Goal: Navigation & Orientation: Find specific page/section

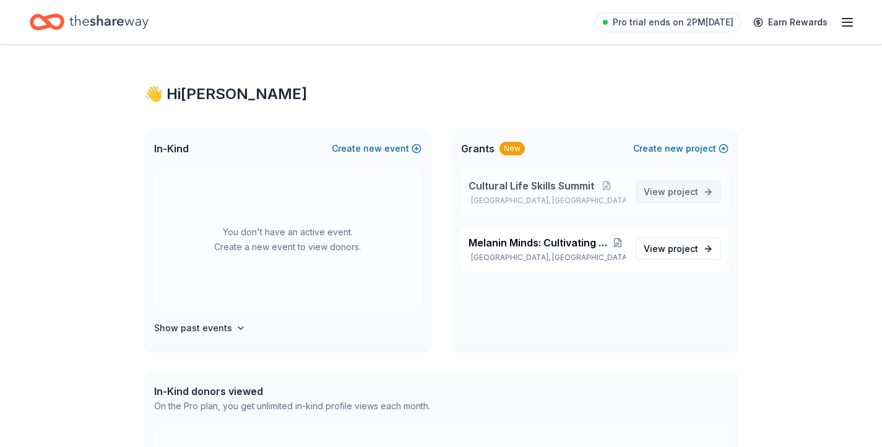
click at [671, 191] on span "project" at bounding box center [683, 191] width 30 height 11
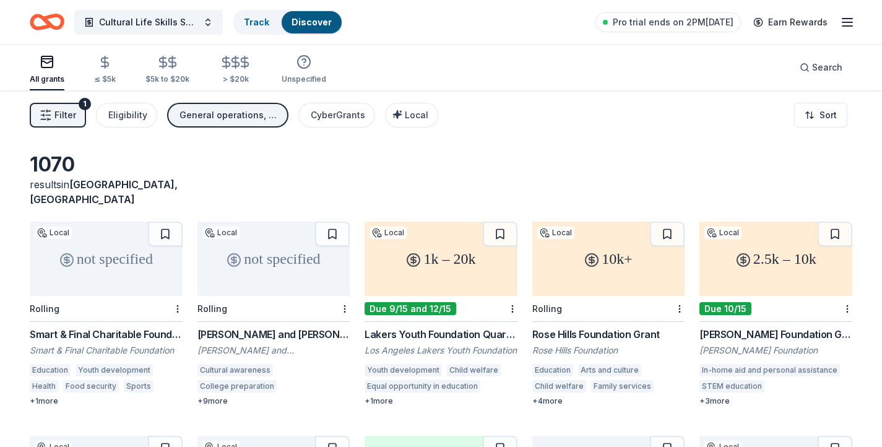
click at [249, 114] on div "General operations, Capital, Education, Training and capacity building, Exhibit…" at bounding box center [228, 115] width 99 height 15
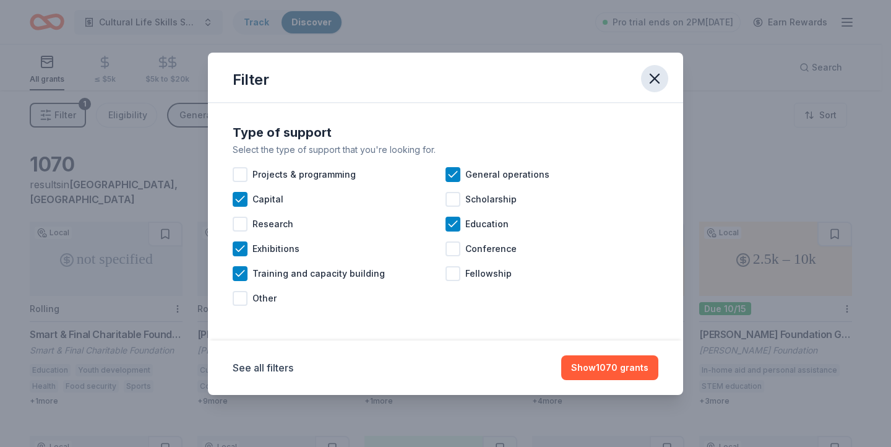
click at [652, 77] on icon "button" at bounding box center [654, 78] width 17 height 17
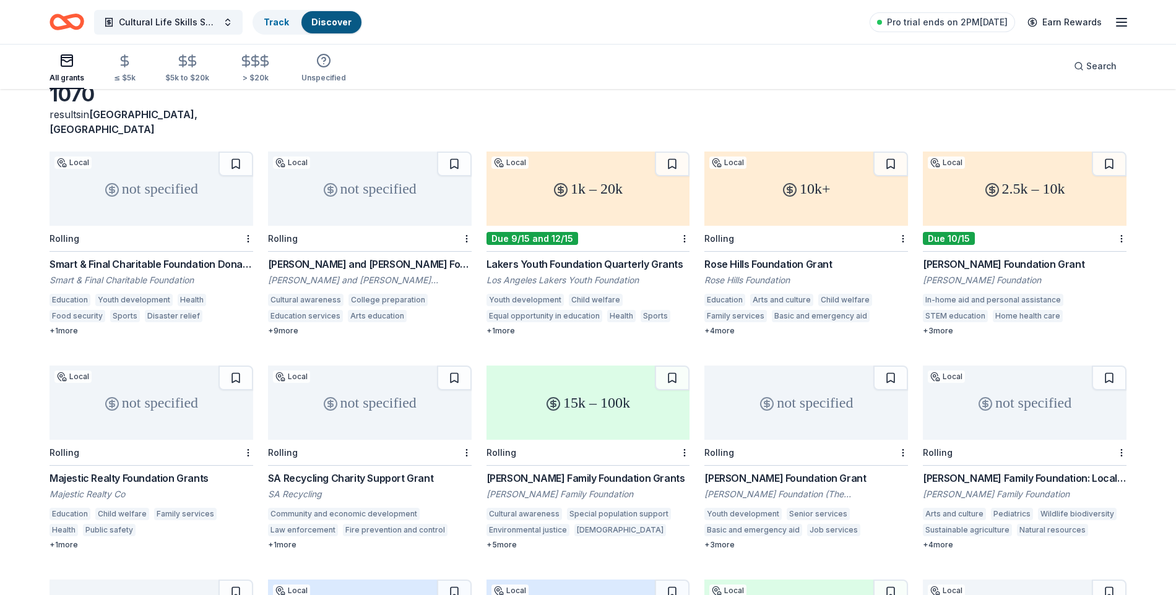
scroll to position [74, 0]
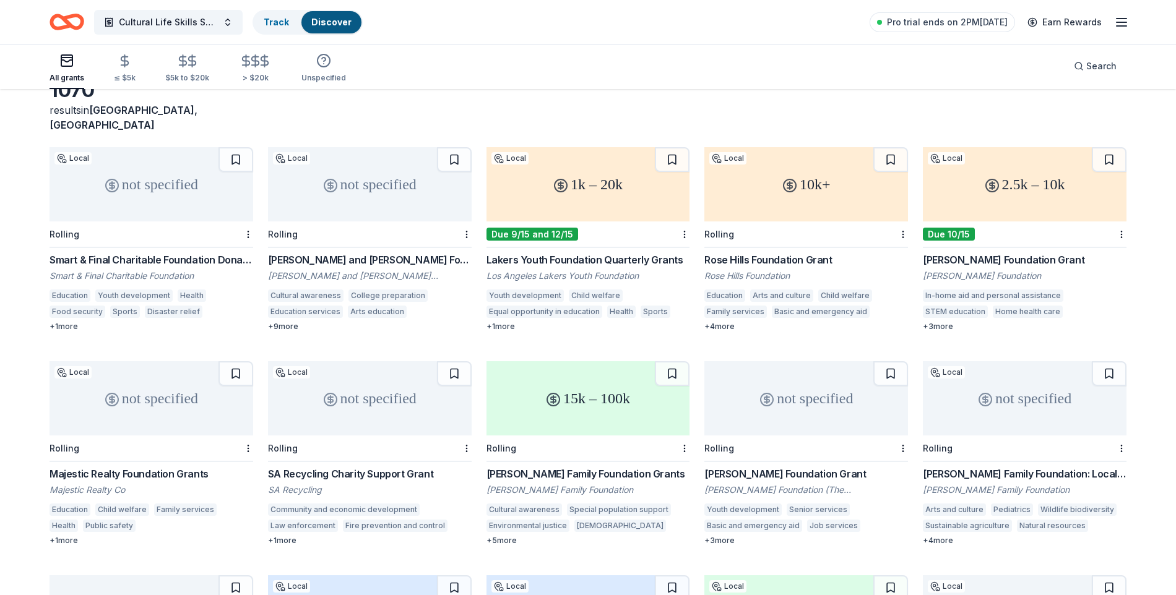
click at [510, 446] on div "+ 5 more" at bounding box center [588, 541] width 204 height 10
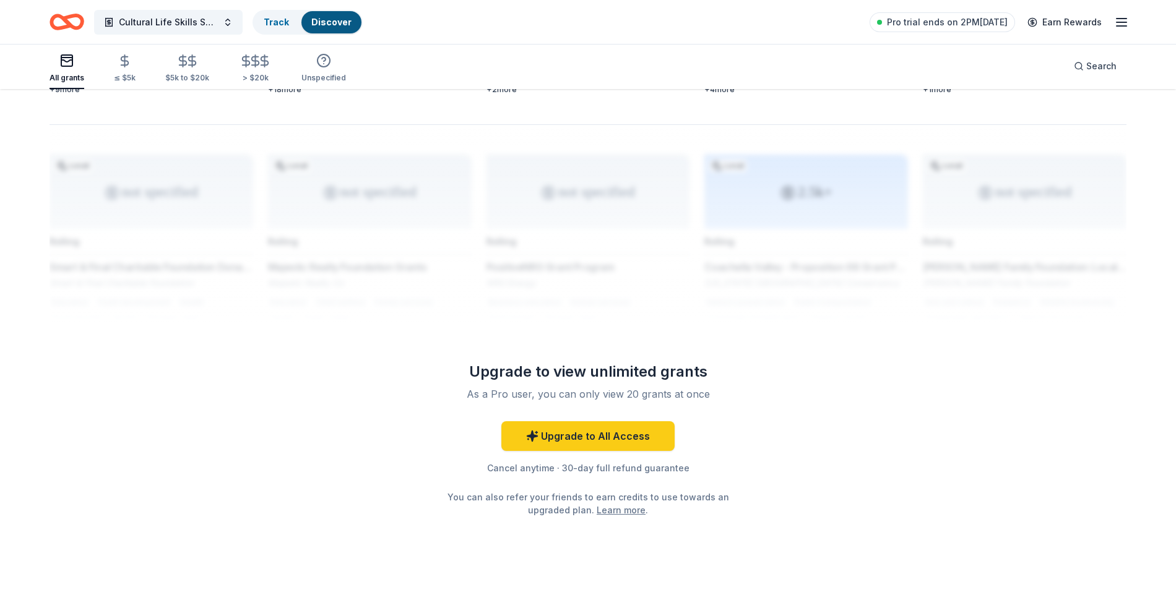
scroll to position [956, 0]
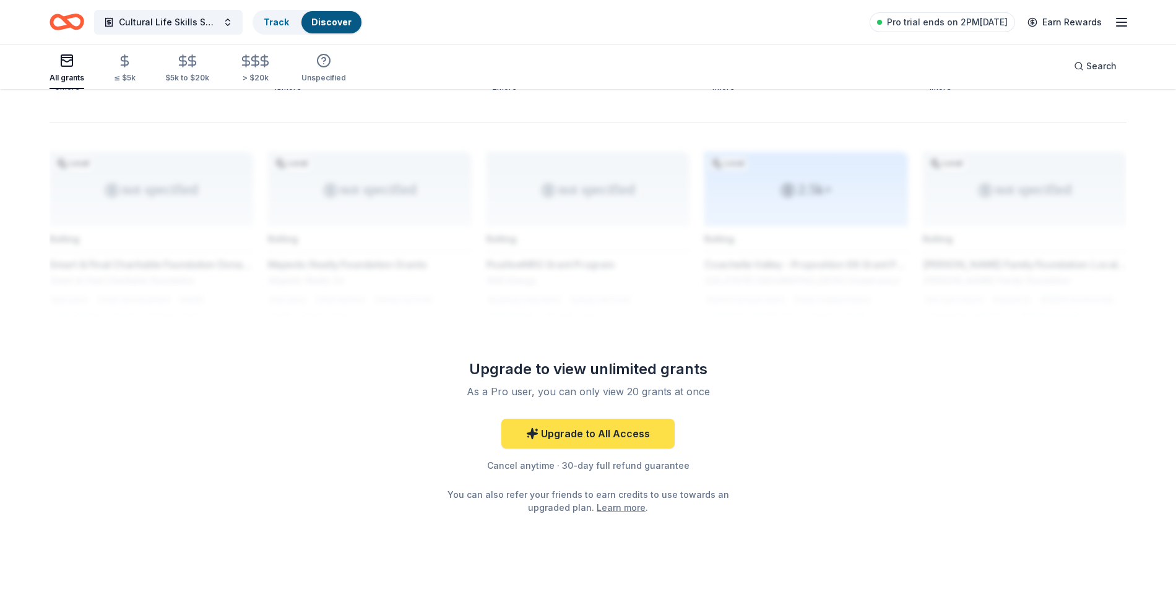
click at [615, 423] on link "Upgrade to All Access" at bounding box center [587, 434] width 173 height 30
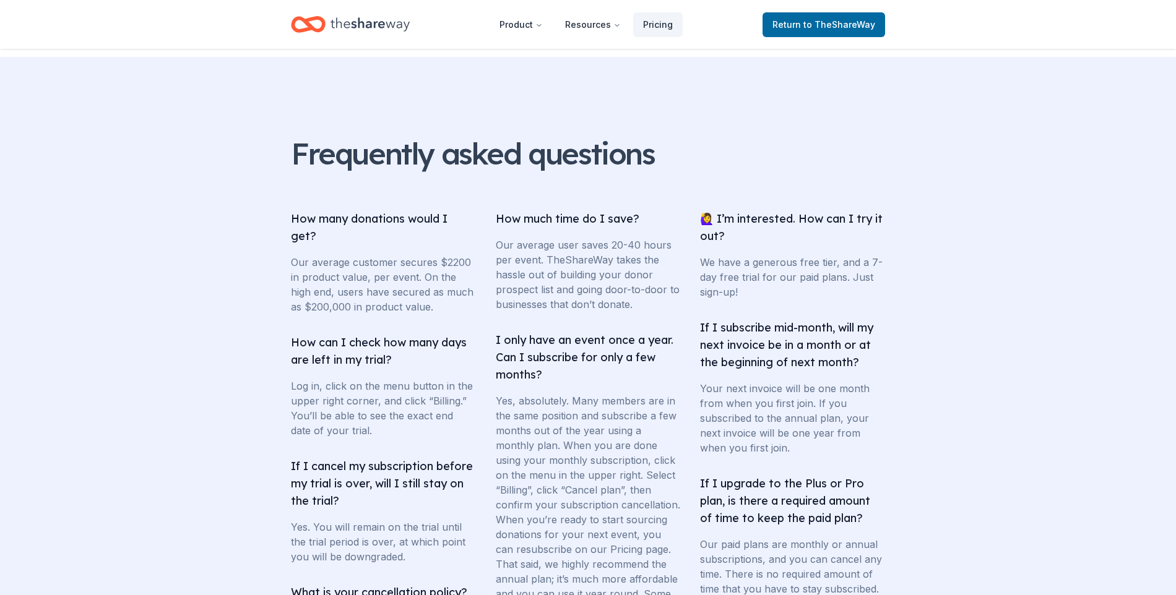
scroll to position [761, 0]
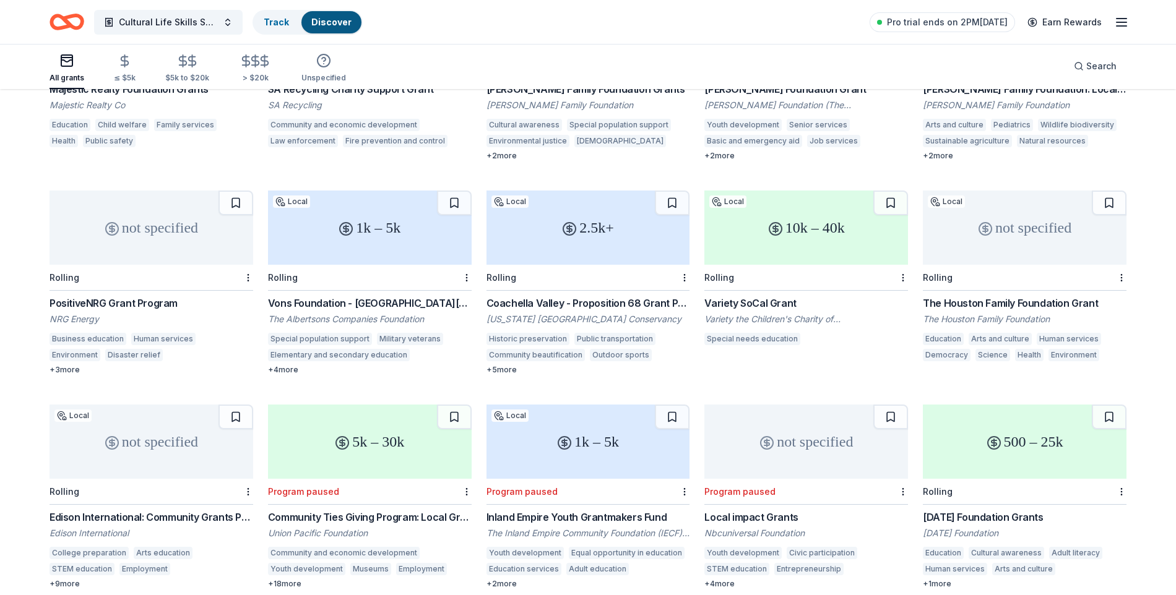
scroll to position [347, 0]
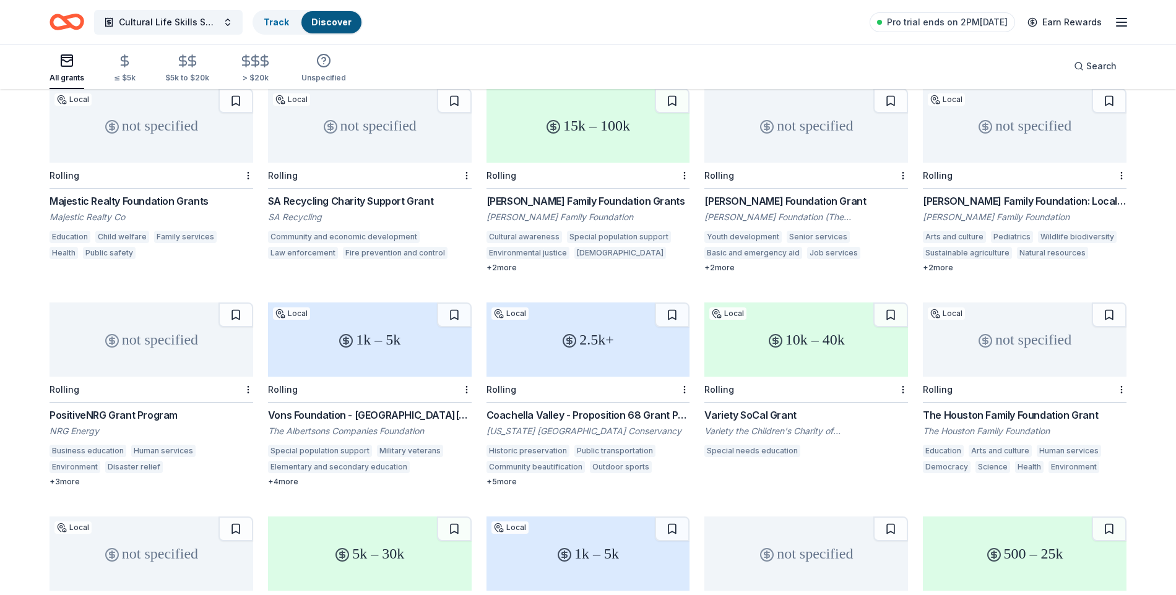
click at [881, 20] on icon "button" at bounding box center [1121, 22] width 15 height 15
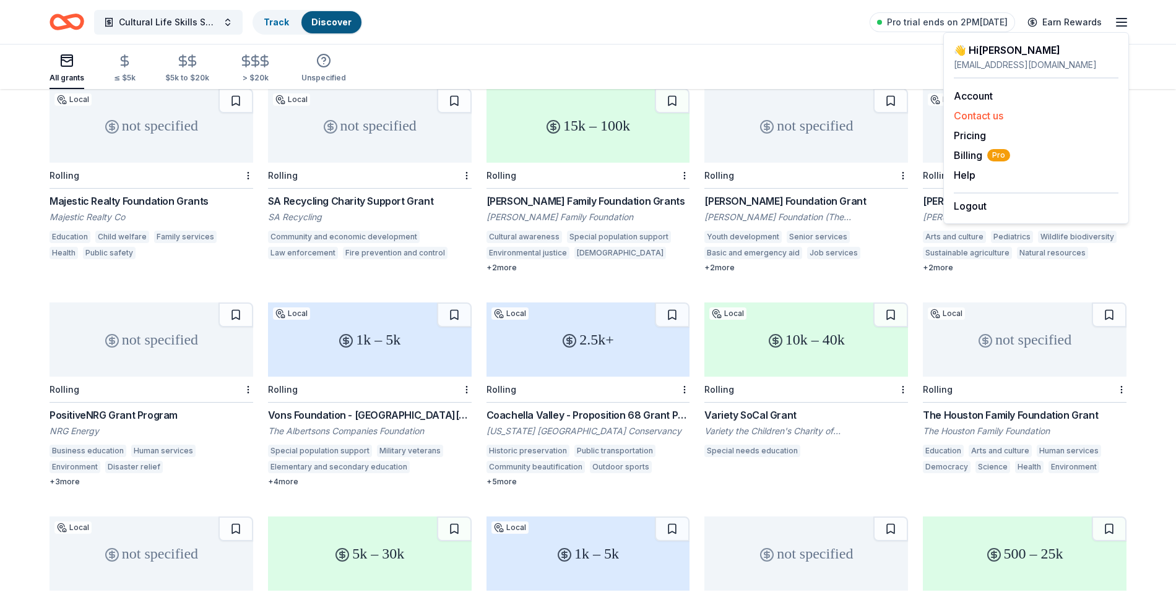
click at [881, 118] on button "Contact us" at bounding box center [977, 115] width 49 height 15
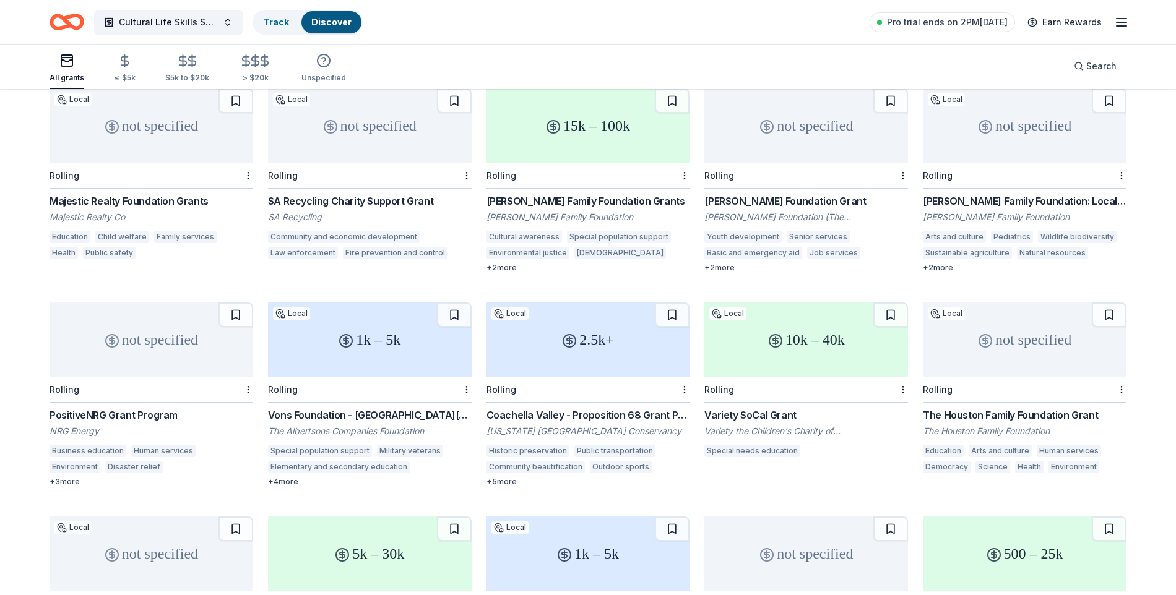
click at [881, 22] on icon "button" at bounding box center [1121, 22] width 15 height 15
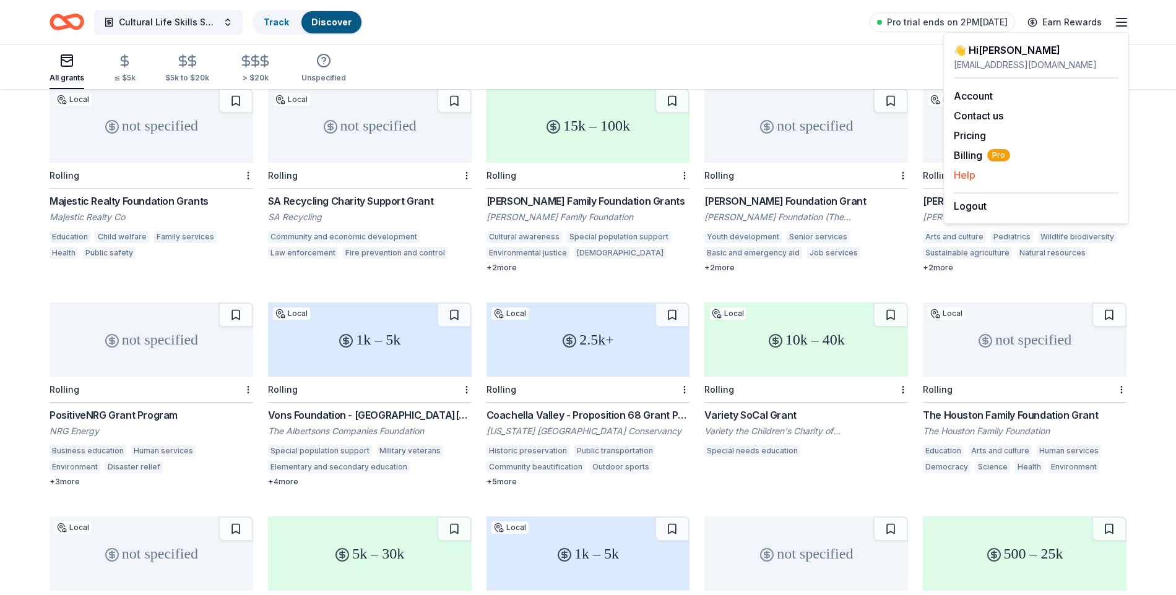
click at [881, 171] on button "Help" at bounding box center [964, 175] width 22 height 15
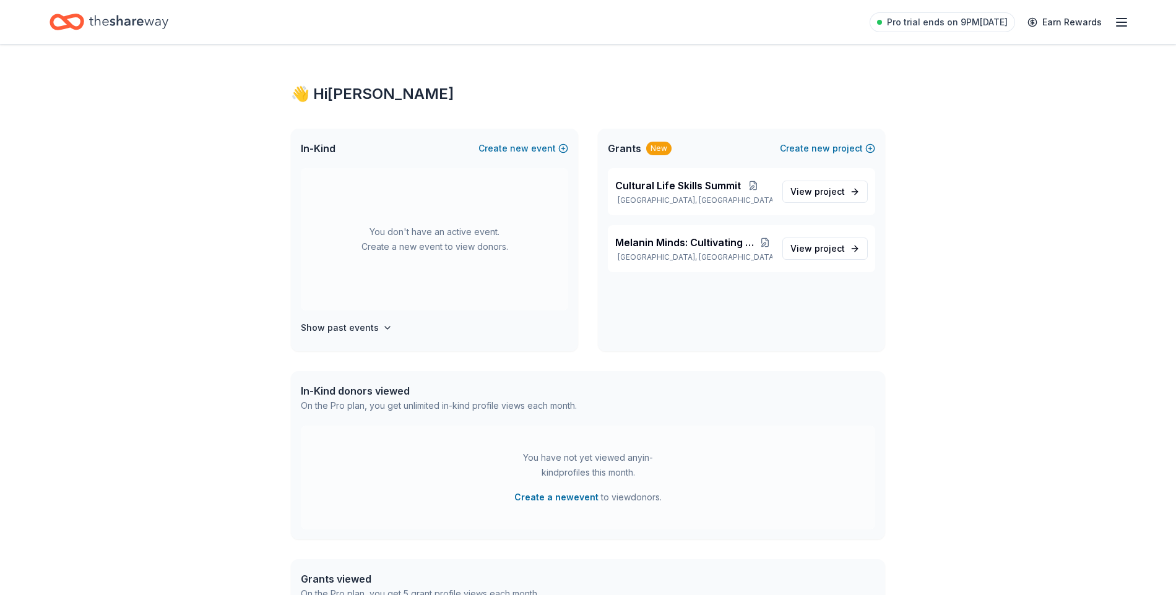
click at [1119, 19] on icon "button" at bounding box center [1121, 22] width 15 height 15
click at [982, 92] on link "Account" at bounding box center [972, 96] width 39 height 12
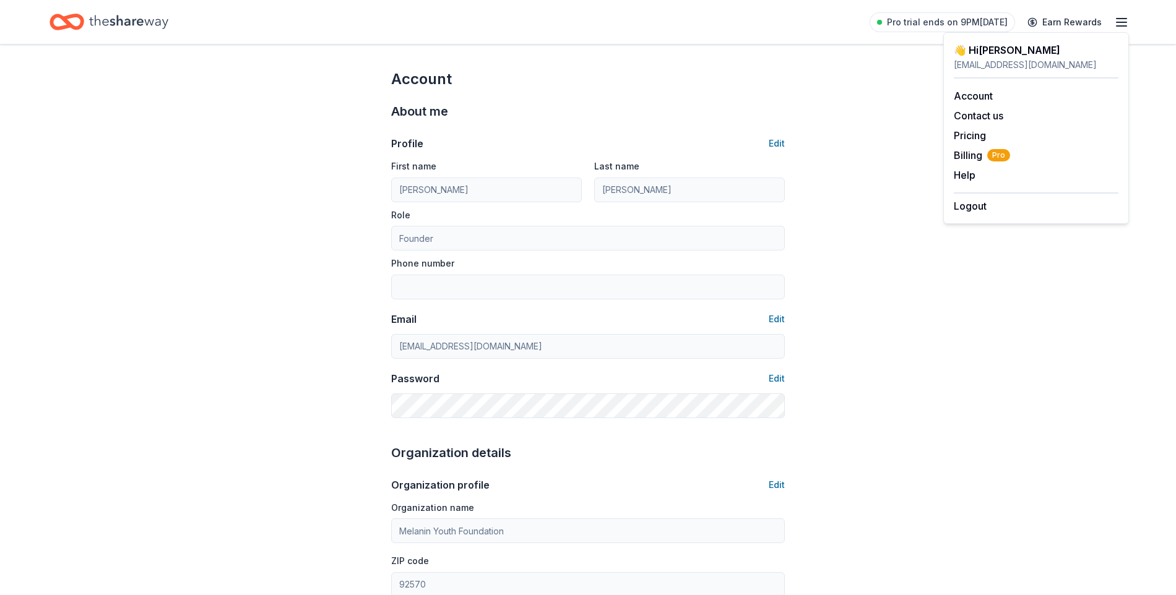
click at [1007, 388] on div "Account About me Profile Edit First name [PERSON_NAME] Last name [PERSON_NAME] …" at bounding box center [588, 597] width 1176 height 1104
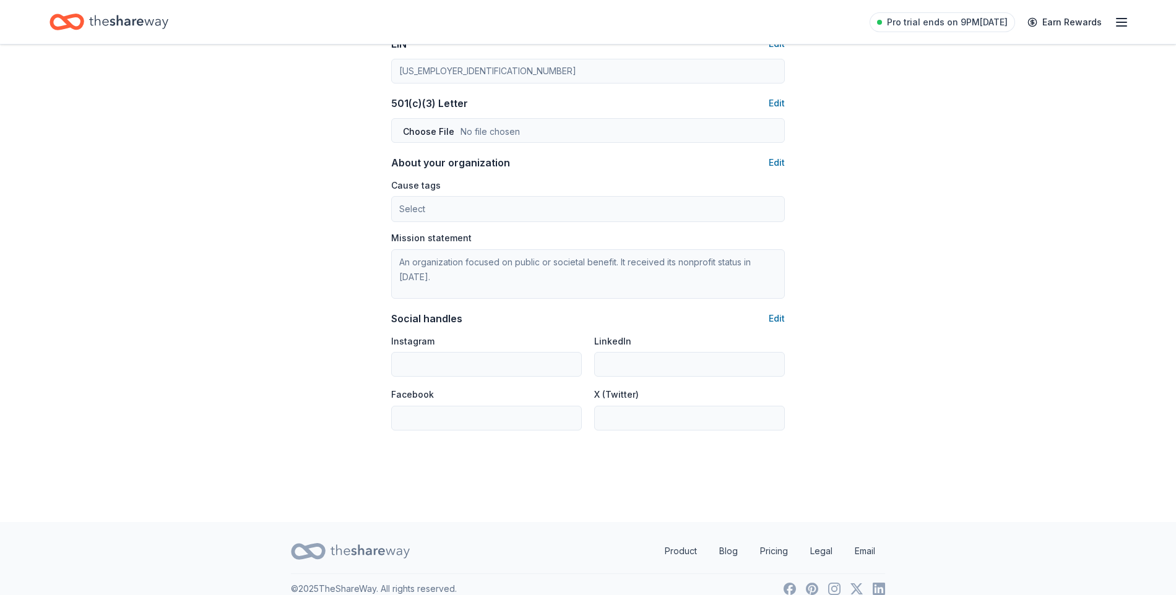
scroll to position [648, 0]
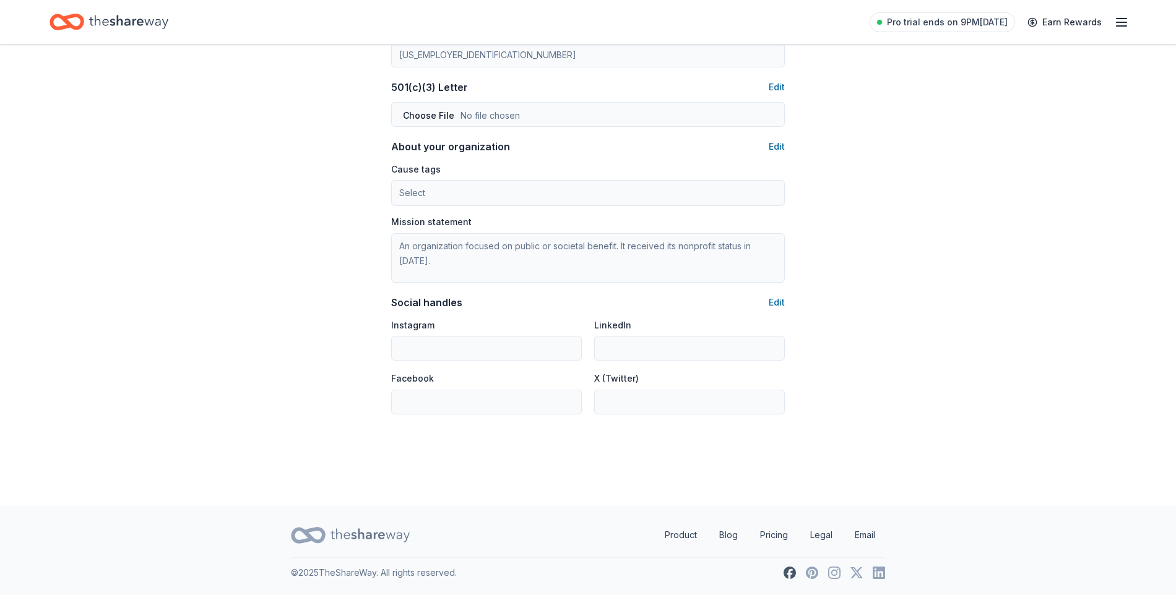
click at [789, 573] on icon at bounding box center [789, 573] width 12 height 12
